Goal: Transaction & Acquisition: Download file/media

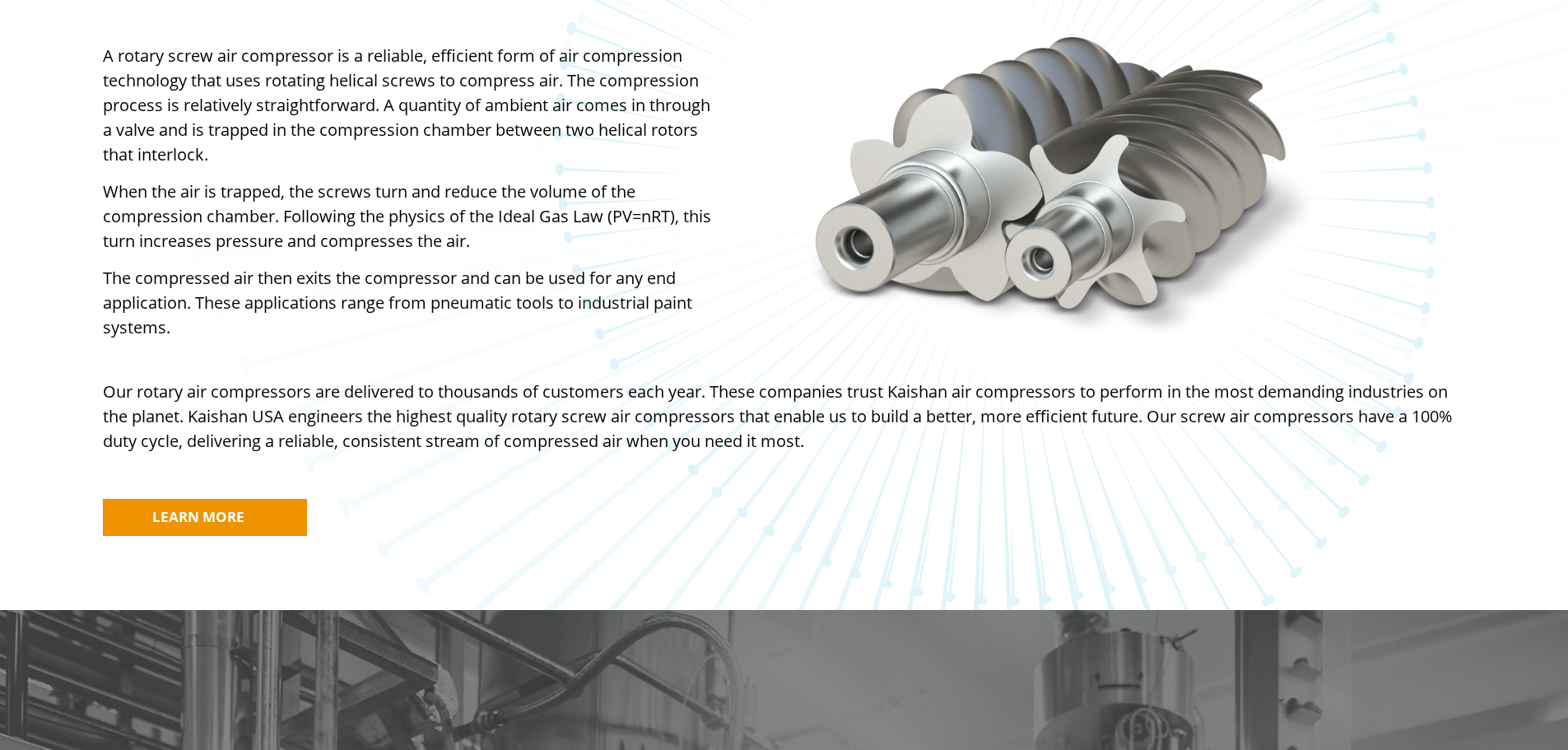
scroll to position [1234, 0]
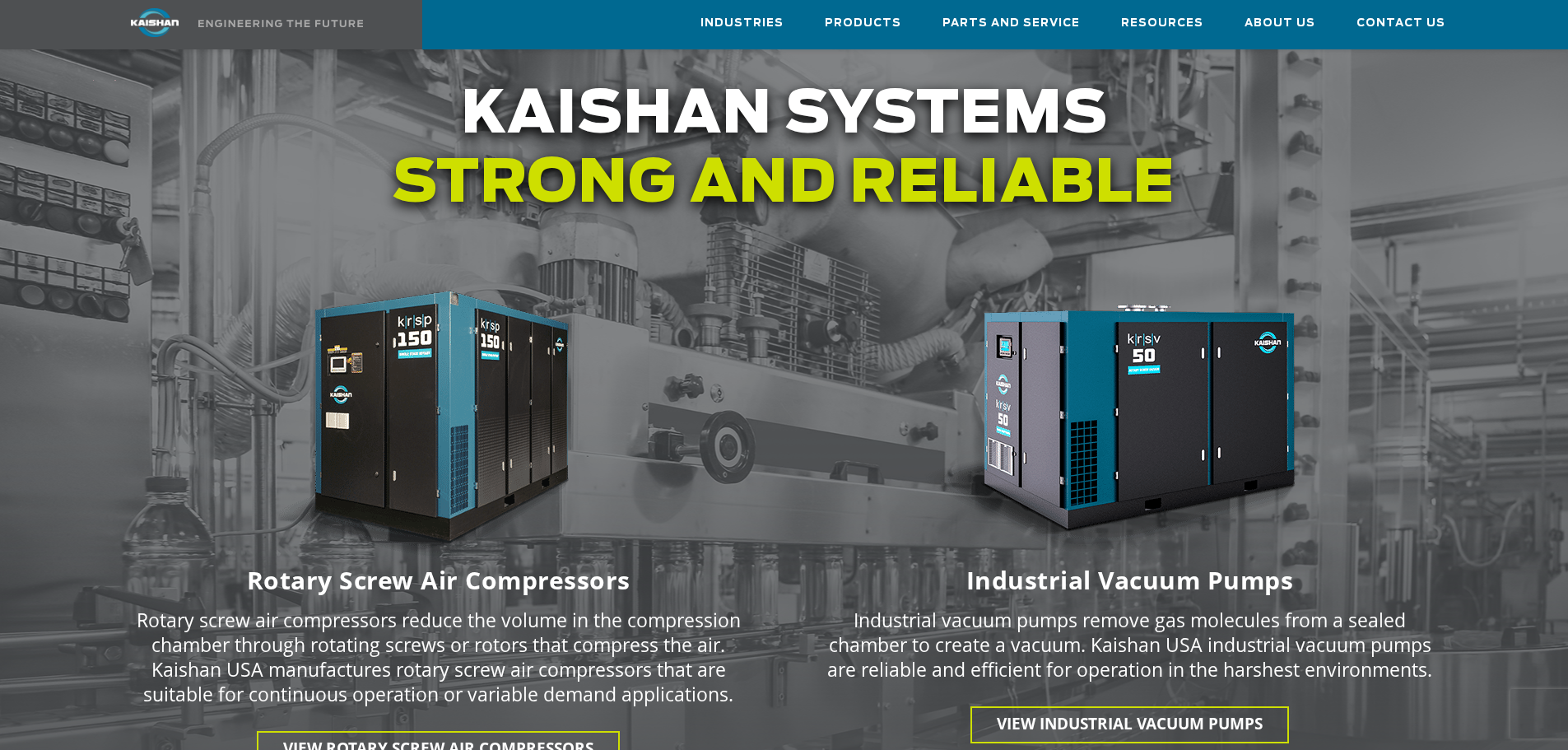
scroll to position [2049, 0]
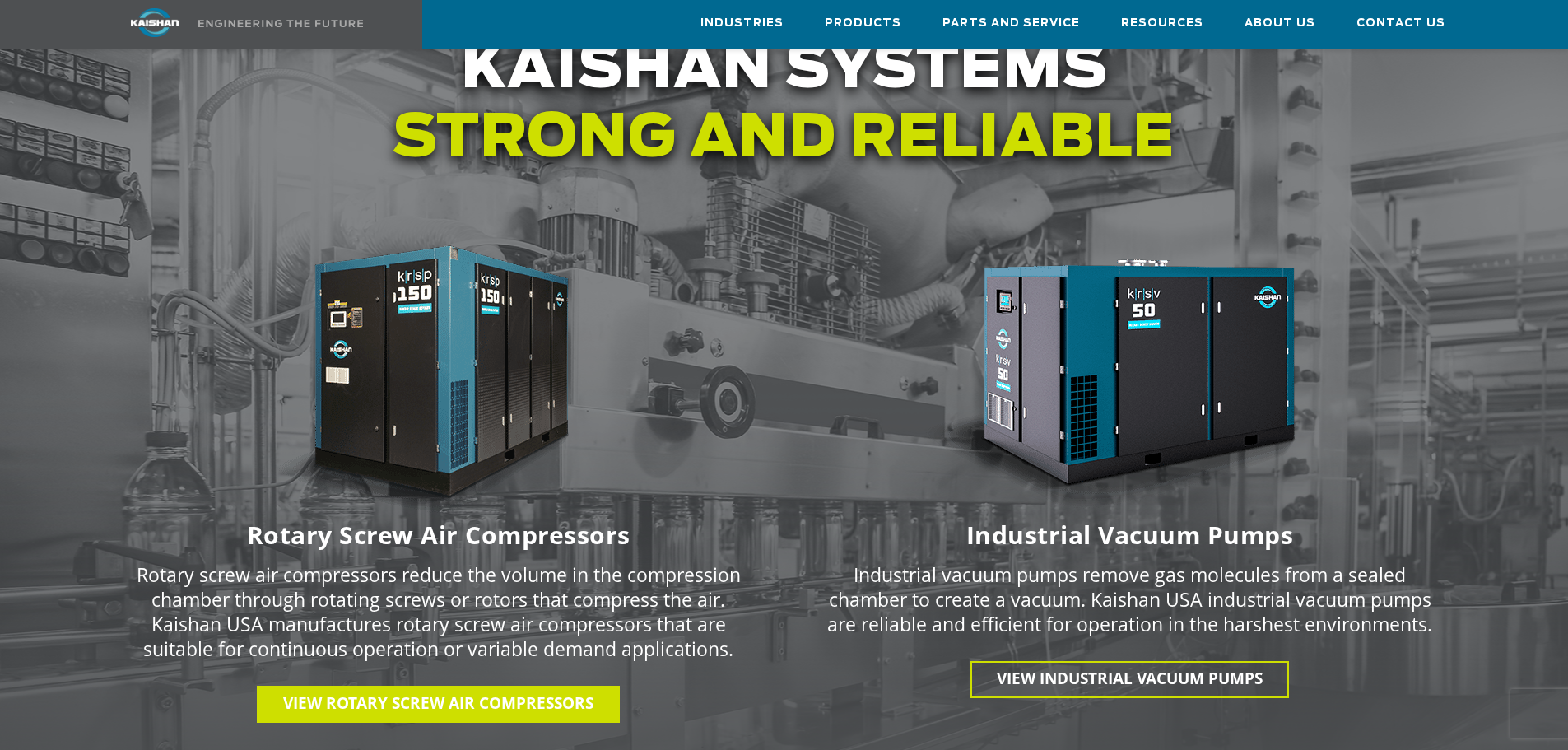
click at [431, 685] on link "View Rotary Screw Air Compressors" at bounding box center [438, 703] width 363 height 37
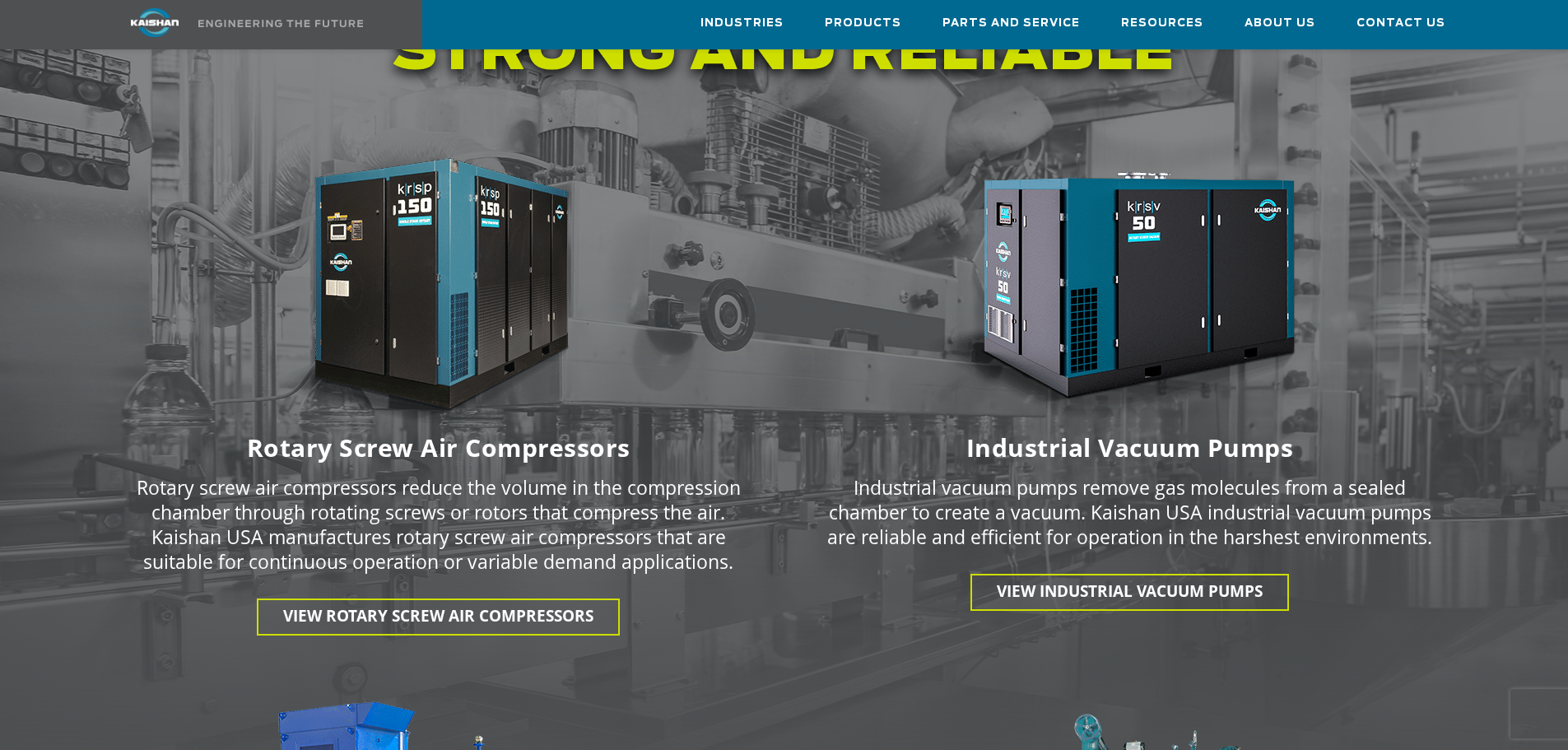
scroll to position [2135, 0]
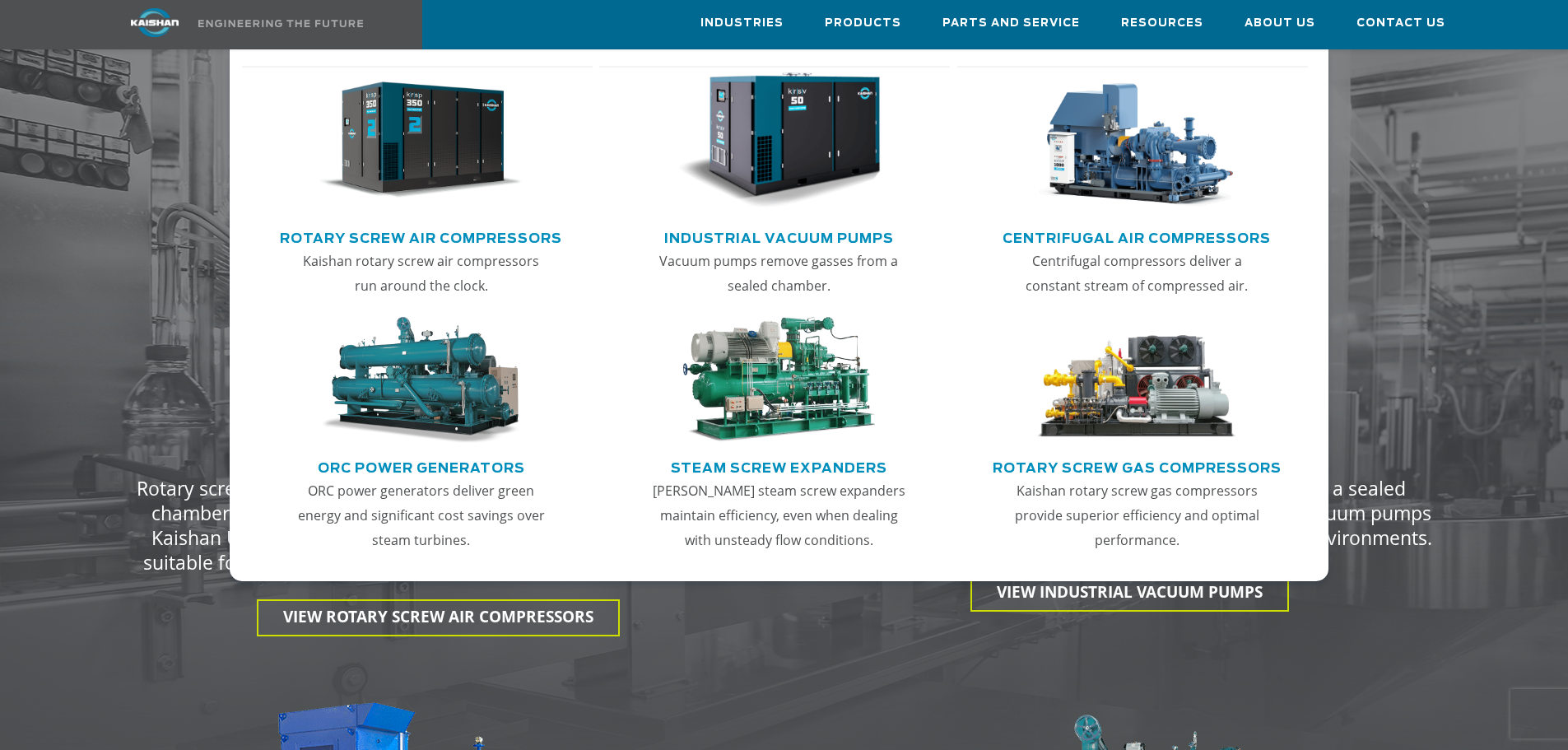
click at [373, 223] on link "Main menu" at bounding box center [421, 144] width 323 height 158
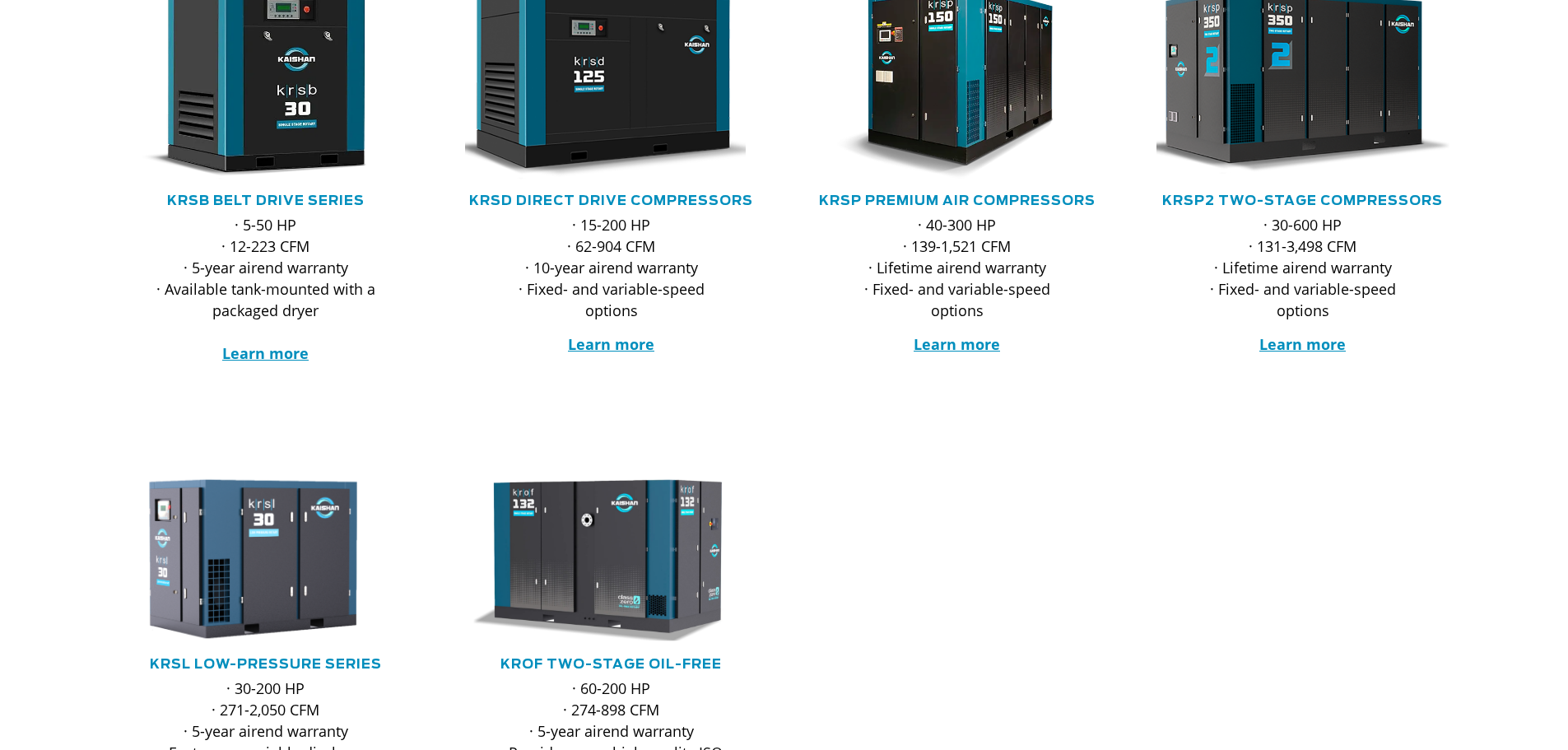
scroll to position [403, 0]
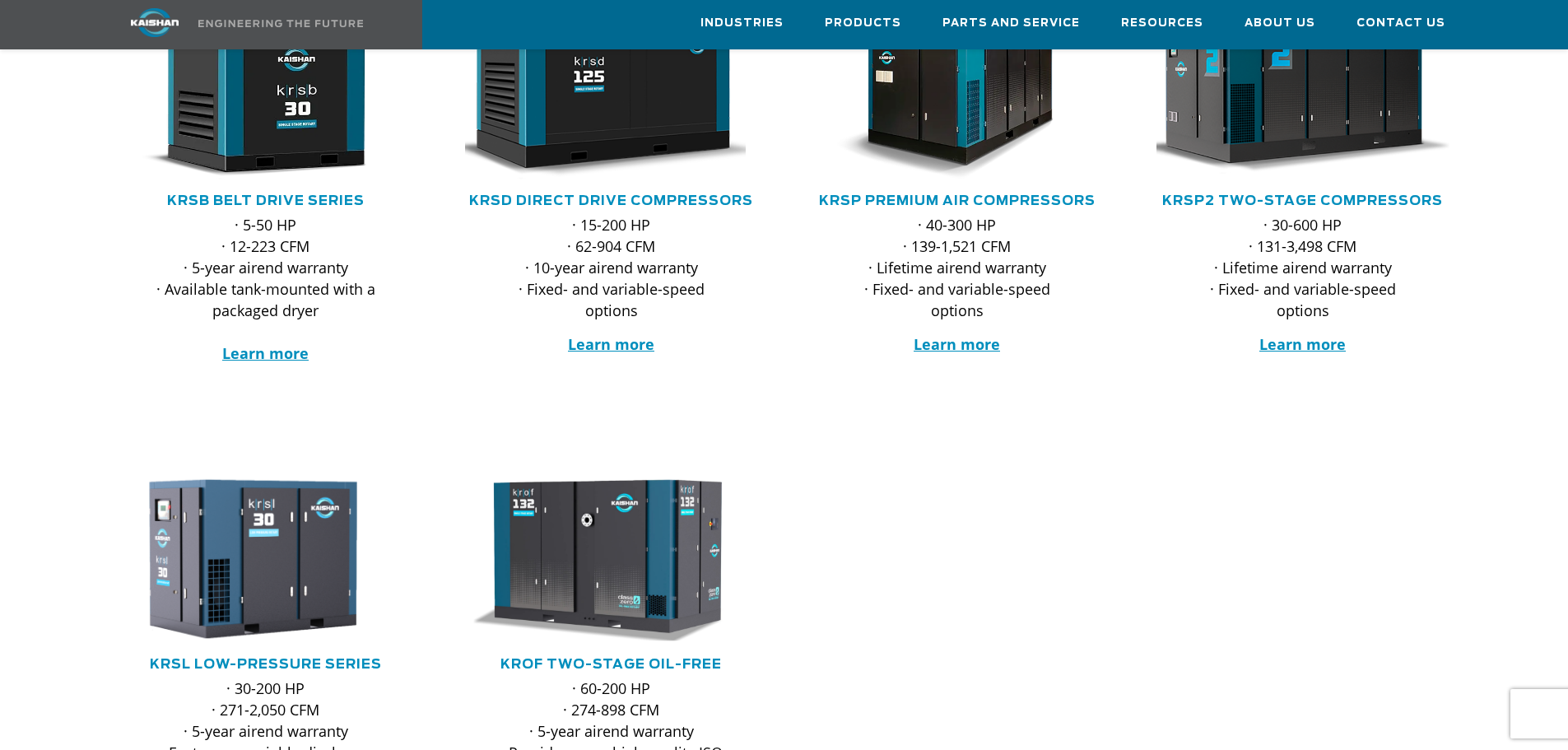
click at [1330, 103] on img at bounding box center [1291, 81] width 323 height 217
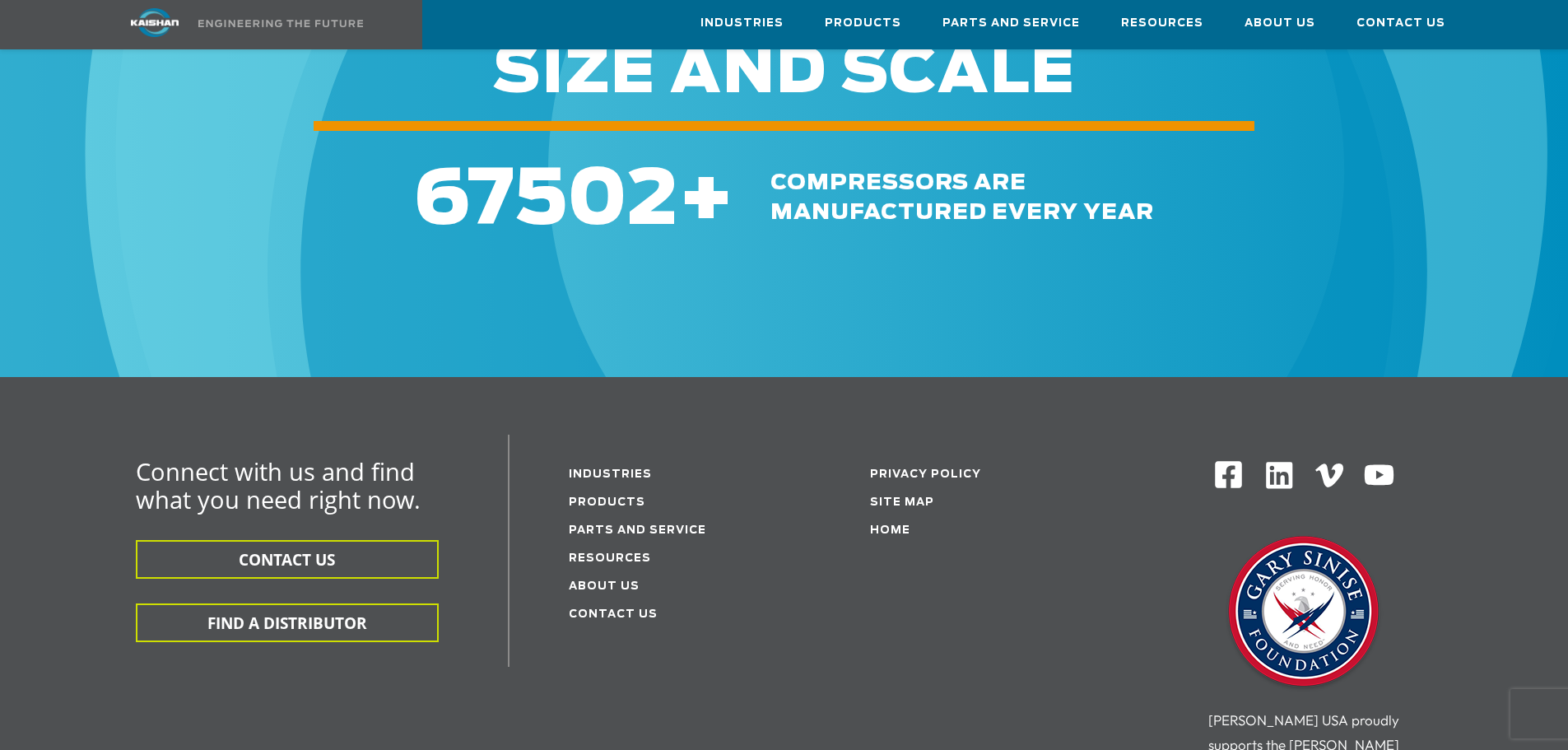
scroll to position [5348, 0]
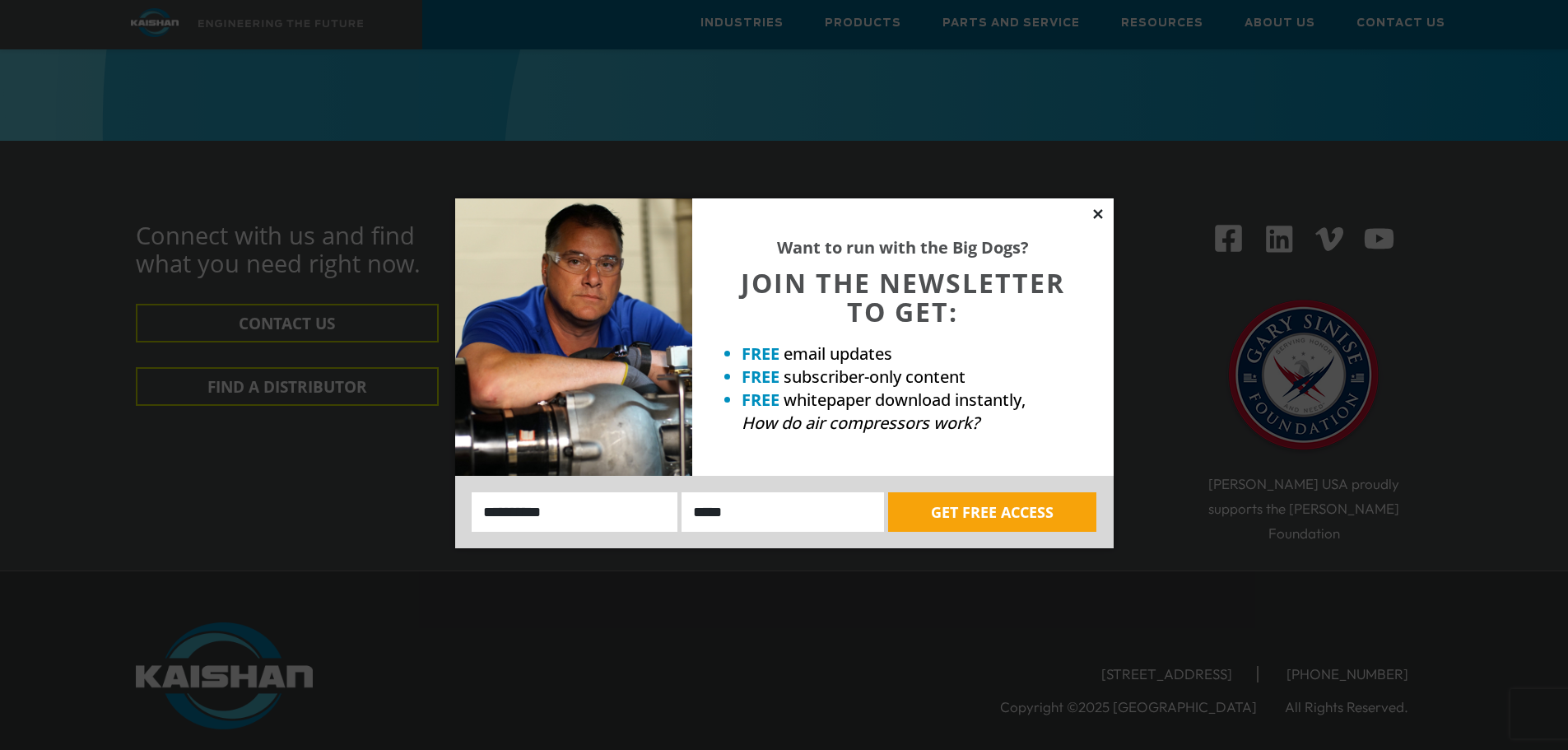
click at [1103, 208] on icon at bounding box center [1097, 213] width 15 height 15
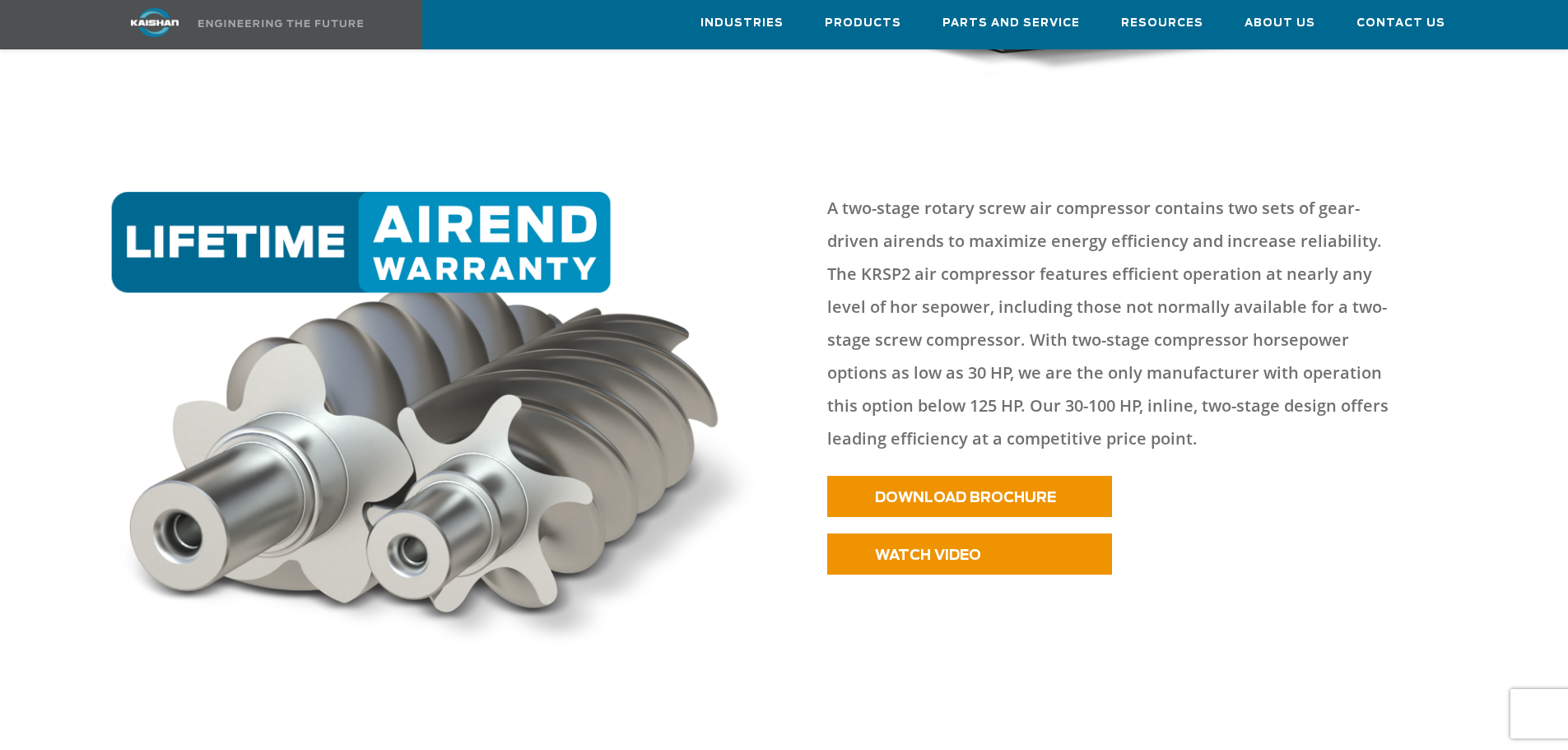
scroll to position [659, 0]
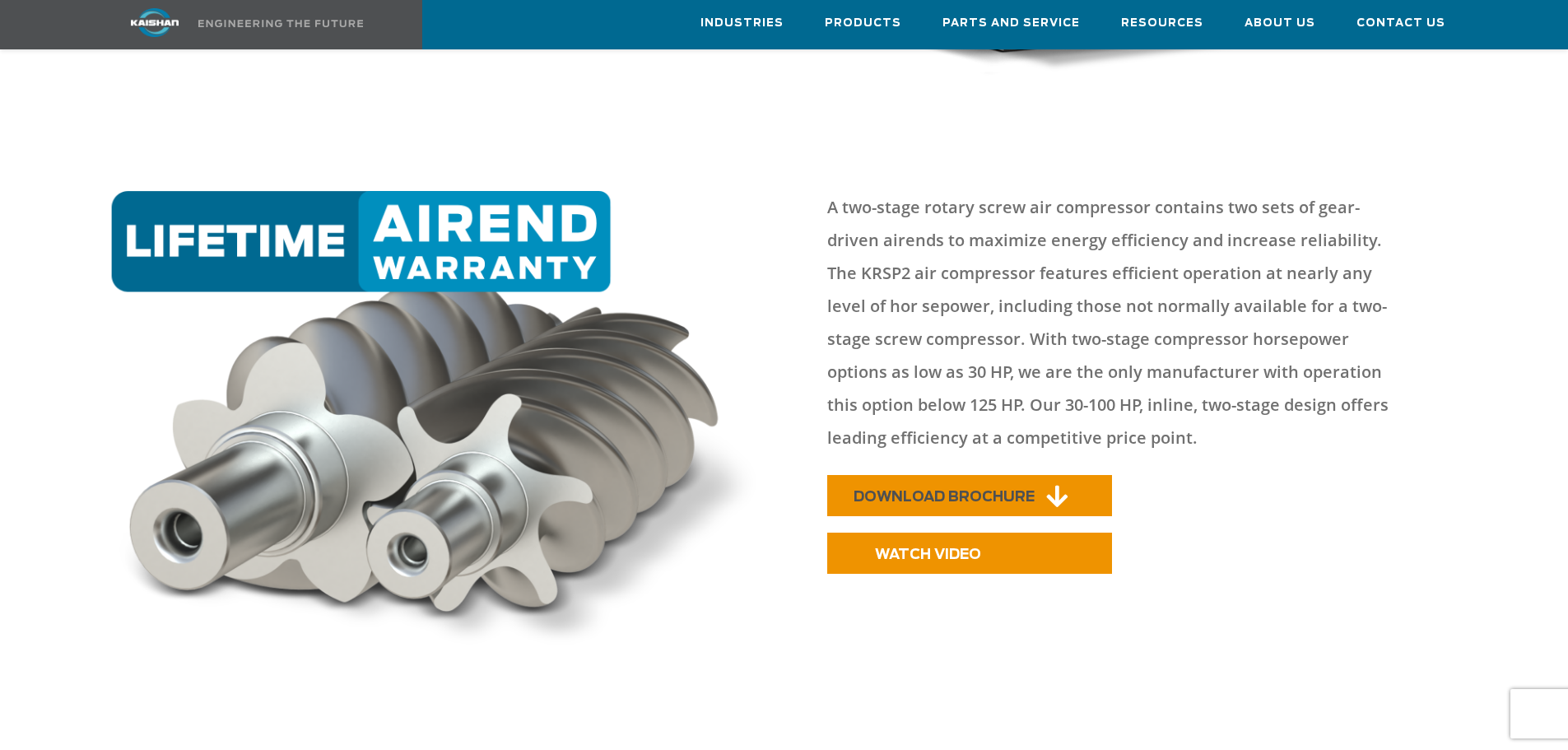
click at [974, 489] on span "DOWNLOAD BROCHURE" at bounding box center [945, 496] width 181 height 14
